Goal: Task Accomplishment & Management: Use online tool/utility

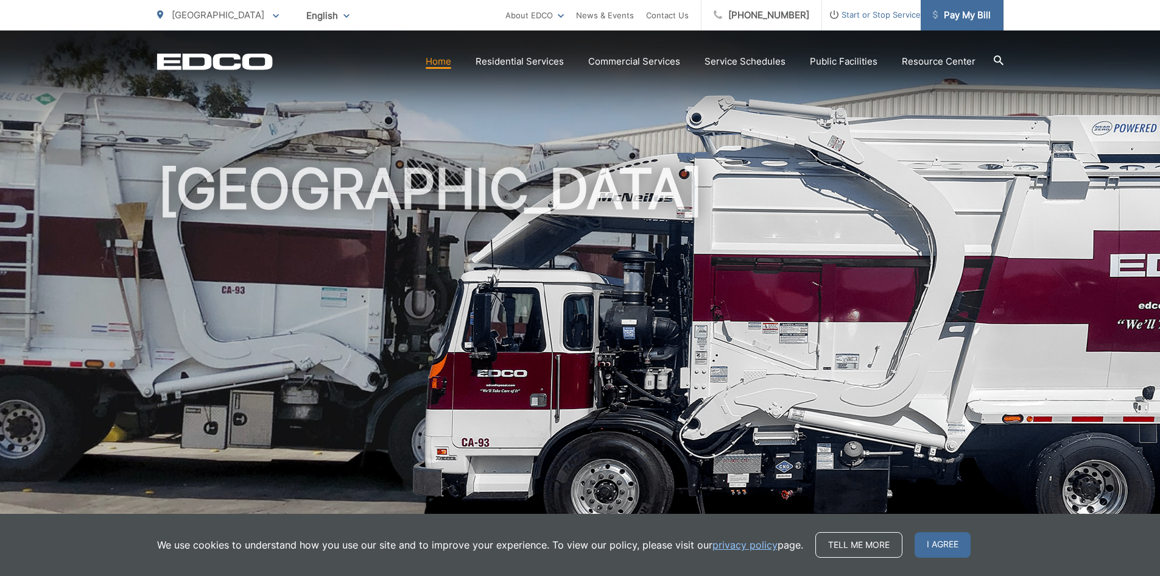
click at [957, 9] on span "Pay My Bill" at bounding box center [962, 15] width 58 height 15
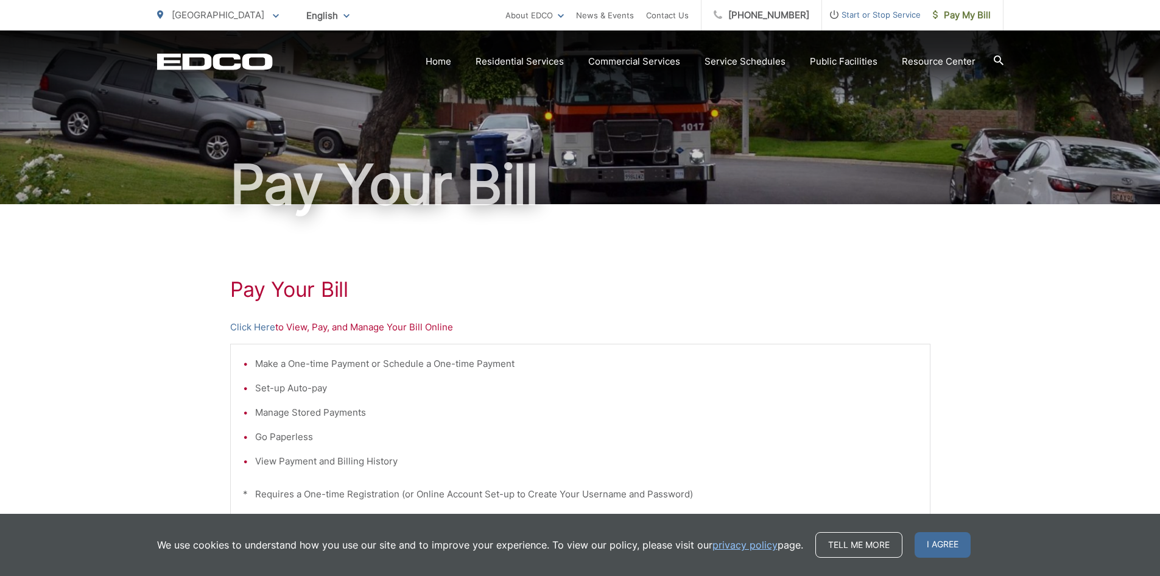
scroll to position [61, 0]
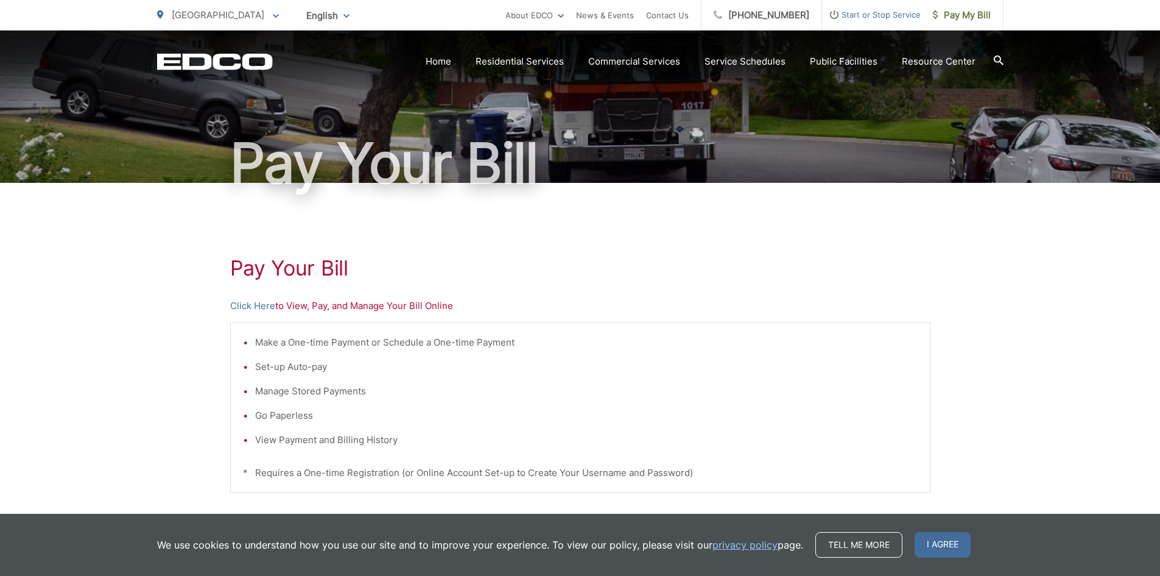
click at [286, 304] on p "Click Here to View, Pay, and Manage Your Bill Online" at bounding box center [580, 305] width 701 height 15
click at [268, 316] on div "Pay Your Bill Click Here to View, Pay, and Manage Your Bill Online Make a One-t…" at bounding box center [580, 456] width 701 height 547
click at [265, 308] on link "Click Here" at bounding box center [252, 305] width 45 height 15
